Goal: Task Accomplishment & Management: Manage account settings

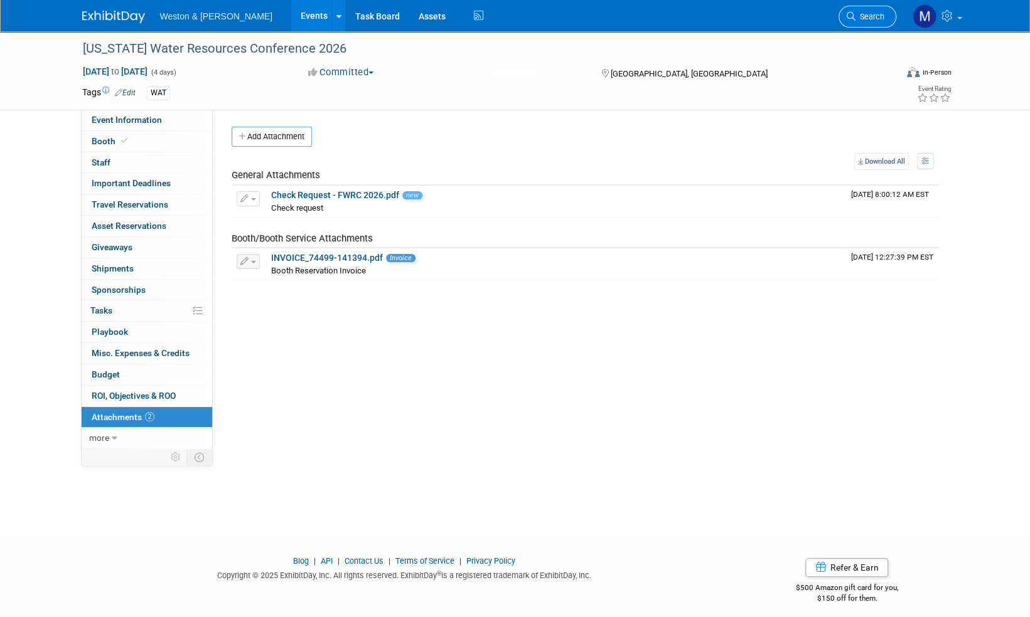
click at [879, 16] on span "Search" at bounding box center [869, 16] width 29 height 9
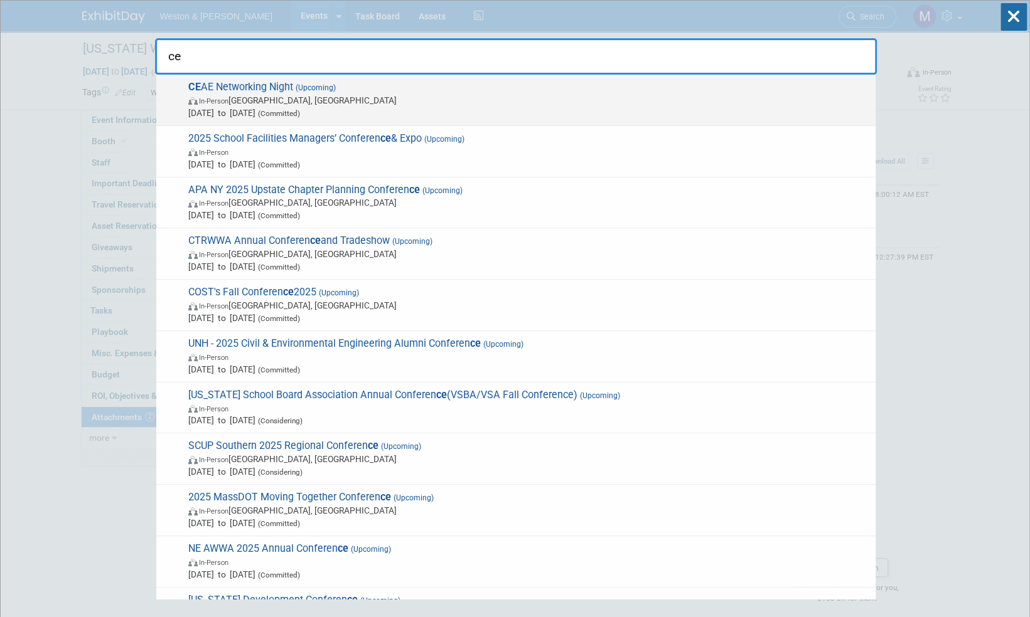
type input "ce"
click at [267, 84] on span "CE AE Networking Night (Upcoming) In-Person Worcester, MA Sep 30, 2025 to Sep 3…" at bounding box center [526, 100] width 685 height 38
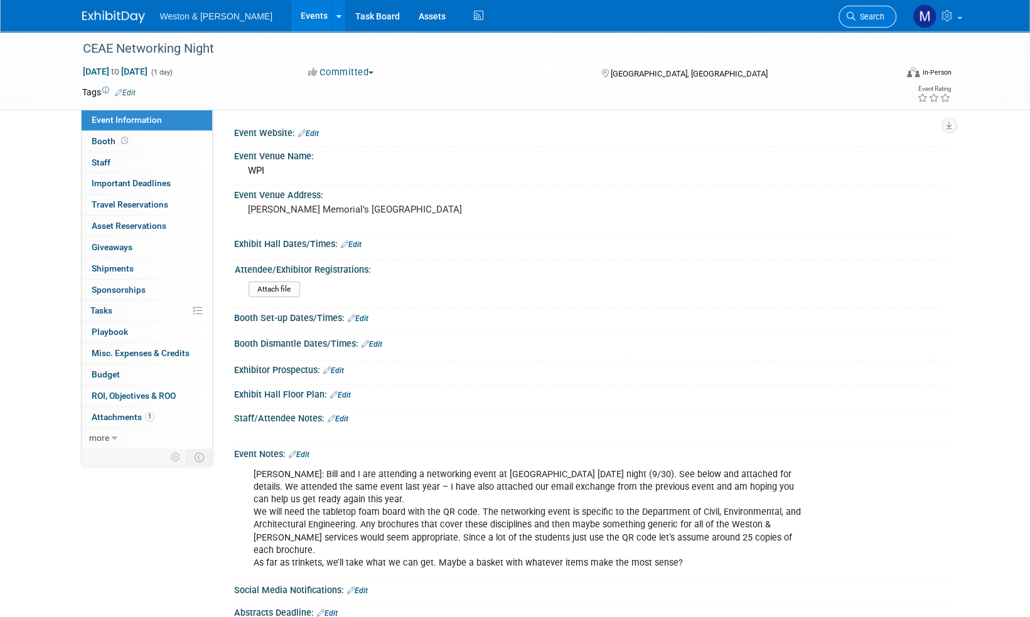
click at [865, 16] on span "Search" at bounding box center [869, 16] width 29 height 9
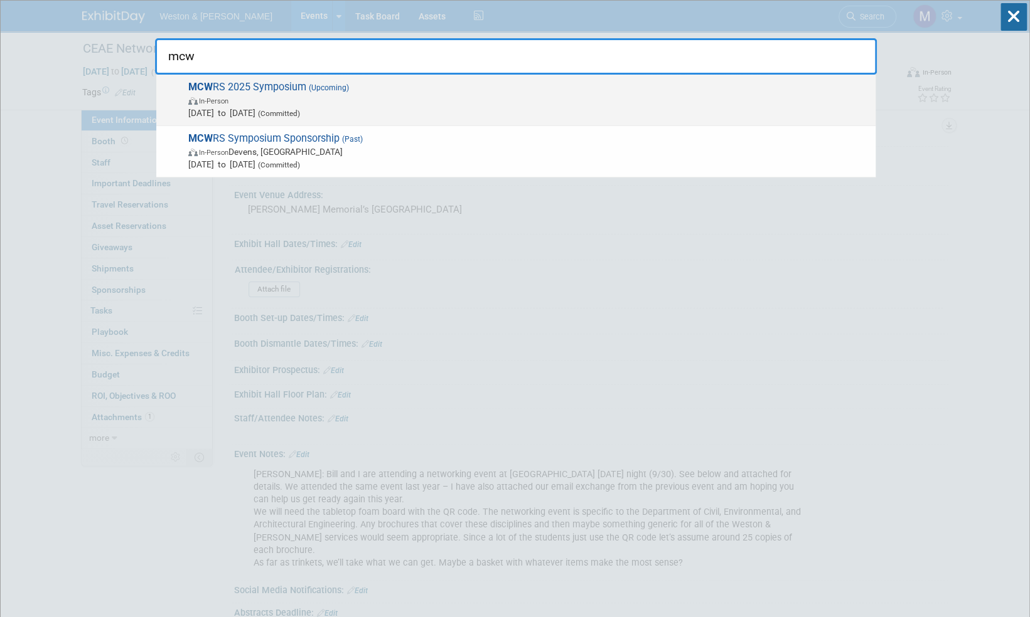
type input "mcw"
click at [287, 86] on span "MCW RS 2025 Symposium (Upcoming) In-Person Oct 7, 2025 to Oct 7, 2025 (Committe…" at bounding box center [526, 100] width 685 height 38
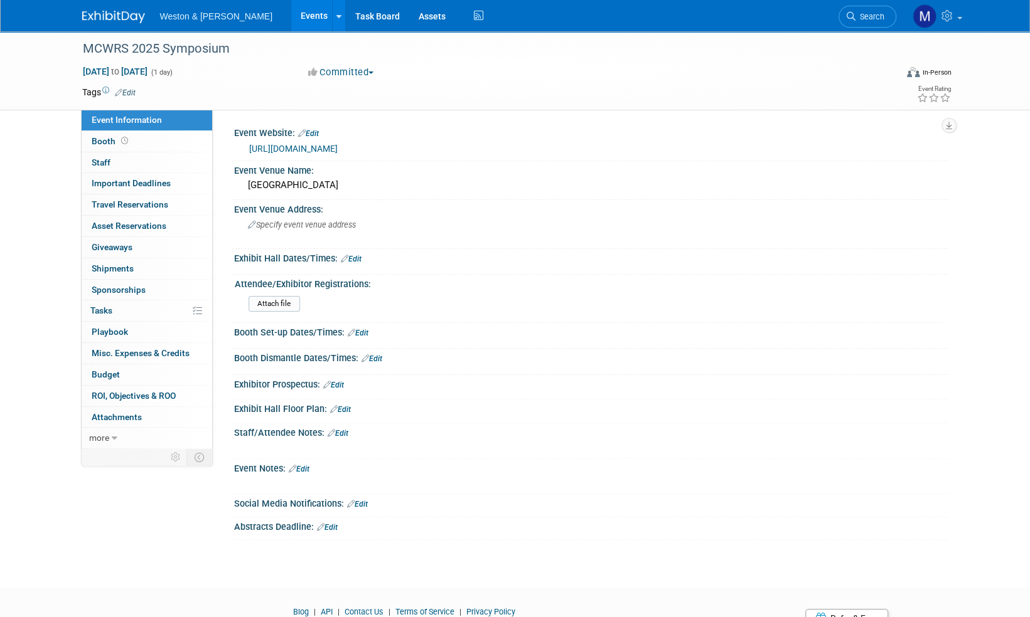
click at [307, 466] on link "Edit" at bounding box center [299, 469] width 21 height 9
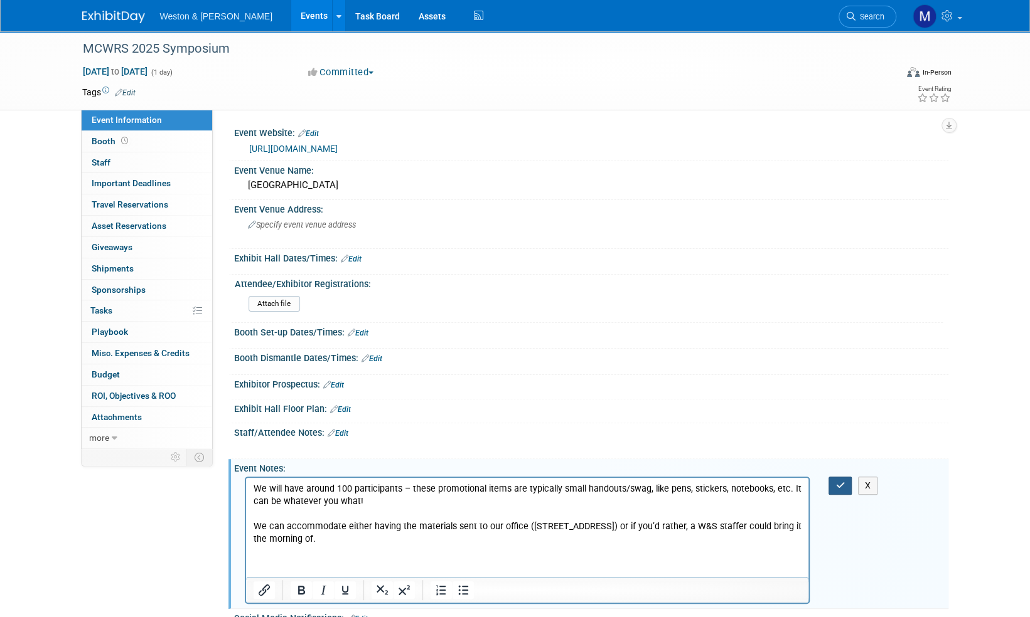
click at [839, 483] on icon "button" at bounding box center [839, 485] width 9 height 9
